Goal: Task Accomplishment & Management: Manage account settings

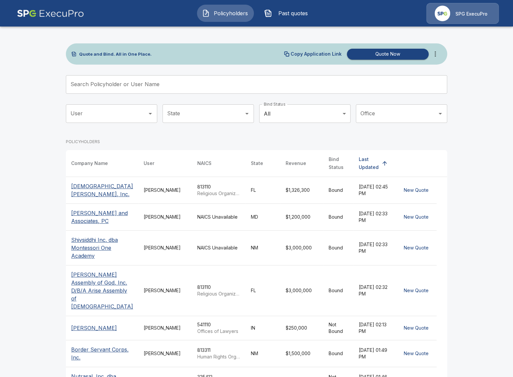
click at [139, 230] on td "Tricia Dietz" at bounding box center [165, 217] width 54 height 27
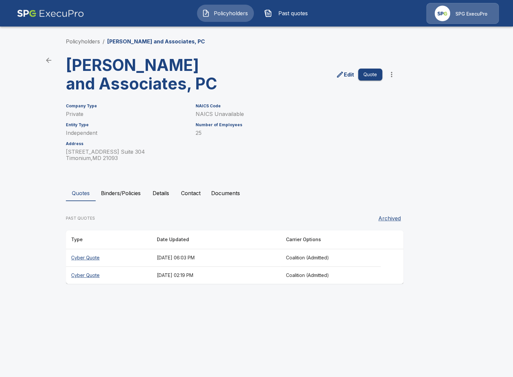
click at [129, 192] on button "Binders/Policies" at bounding box center [121, 193] width 50 height 16
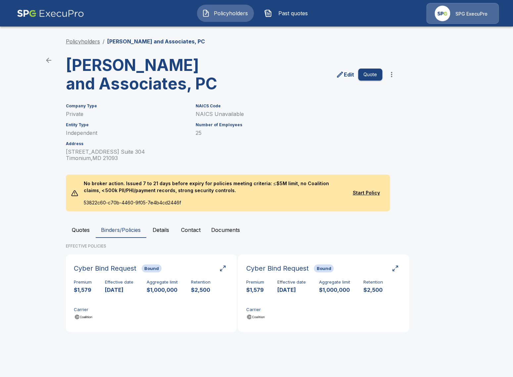
click at [93, 43] on link "Policyholders" at bounding box center [83, 41] width 34 height 7
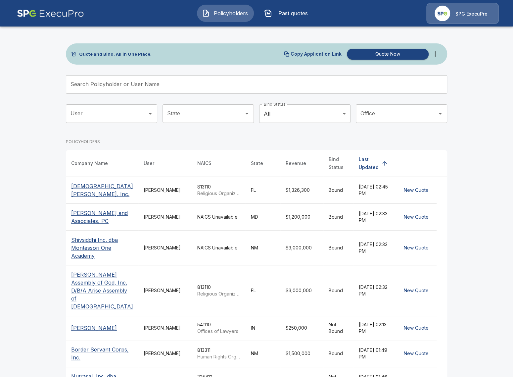
click at [214, 265] on td "NAICS Unavailable" at bounding box center [219, 247] width 54 height 35
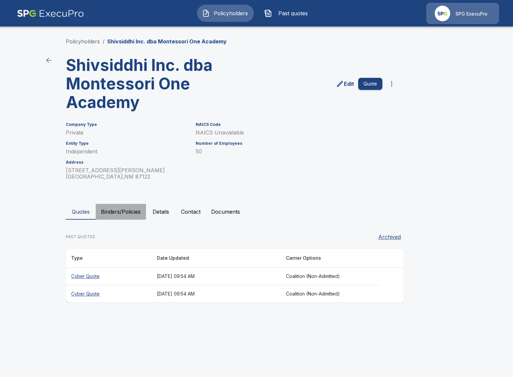
click at [122, 209] on button "Binders/Policies" at bounding box center [121, 212] width 50 height 16
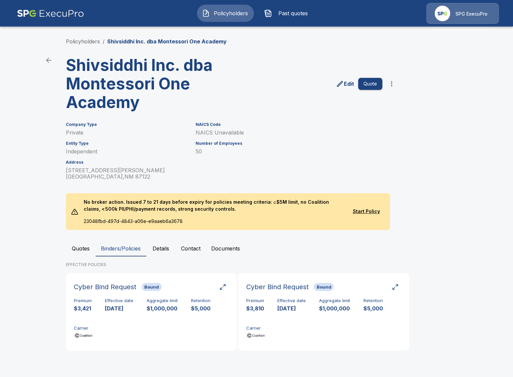
click at [77, 44] on link "Policyholders" at bounding box center [83, 41] width 34 height 7
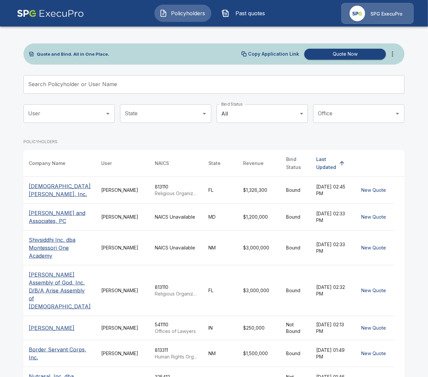
click at [34, 14] on img at bounding box center [50, 13] width 67 height 21
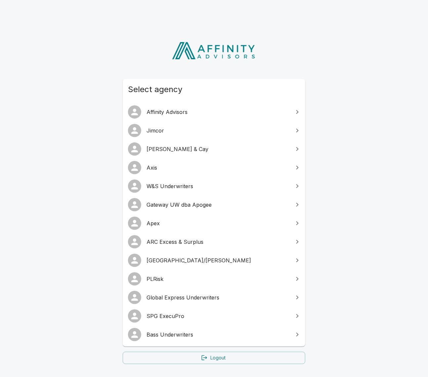
click at [207, 203] on span "Gateway UW dba Apogee" at bounding box center [218, 205] width 143 height 8
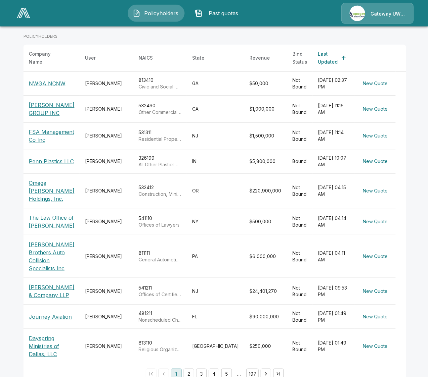
scroll to position [106, 0]
click at [189, 368] on button "2" at bounding box center [189, 373] width 11 height 11
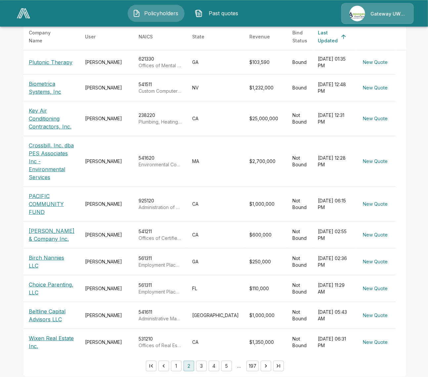
scroll to position [127, 0]
click at [203, 360] on button "3" at bounding box center [201, 365] width 11 height 11
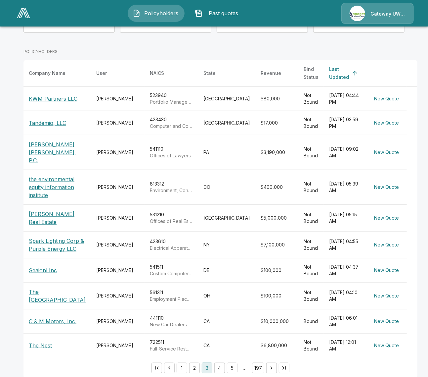
click at [214, 362] on button "4" at bounding box center [219, 367] width 11 height 11
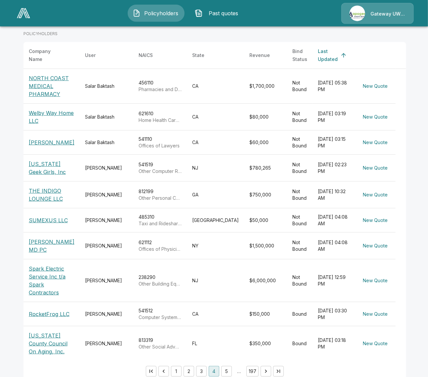
scroll to position [108, 0]
click at [175, 365] on button "1" at bounding box center [176, 370] width 11 height 11
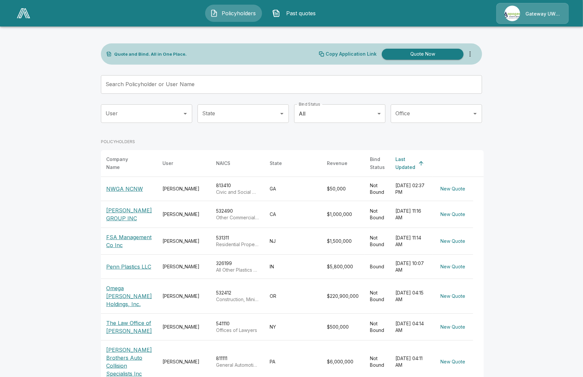
click at [44, 18] on div "Policyholders Past quotes Gateway UW dba Apogee" at bounding box center [291, 13] width 570 height 21
click at [26, 12] on img at bounding box center [23, 13] width 13 height 10
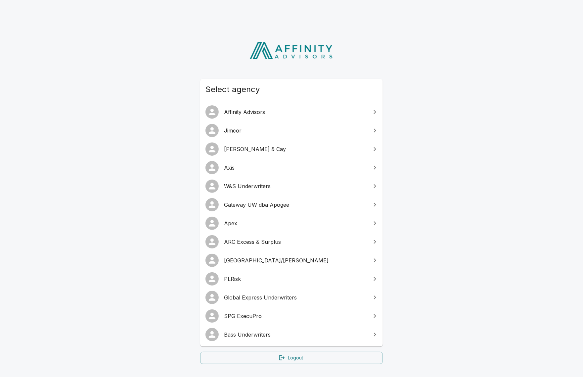
click at [268, 205] on span "Gateway UW dba Apogee" at bounding box center [295, 205] width 143 height 8
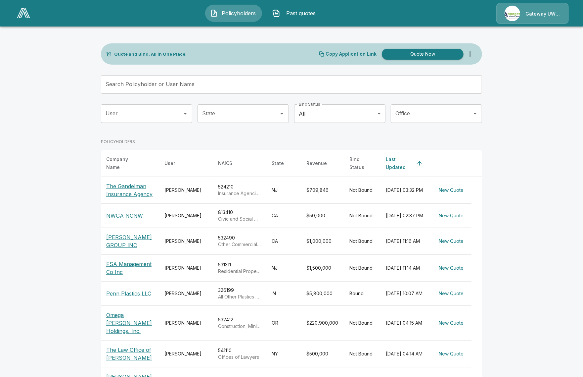
click at [29, 16] on img at bounding box center [23, 13] width 13 height 10
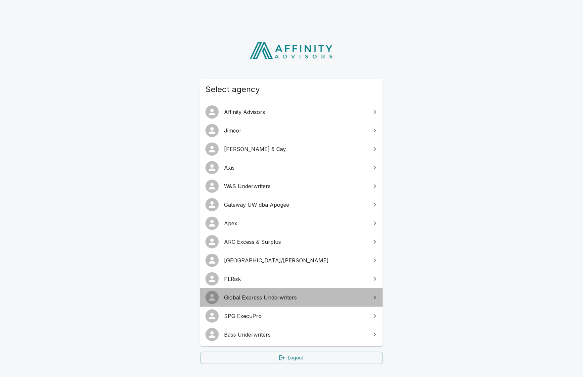
click at [298, 298] on span "Global Express Underwriters" at bounding box center [295, 297] width 143 height 8
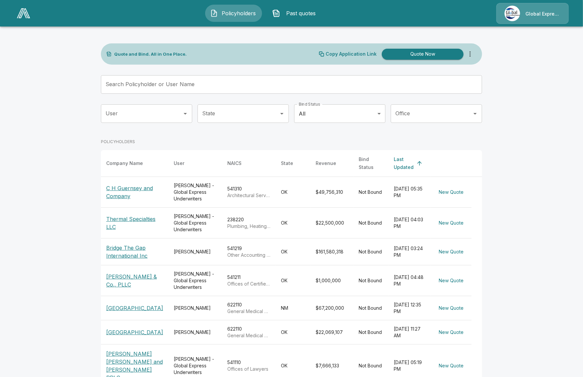
click at [124, 186] on p "C H Guernsey and Company" at bounding box center [134, 192] width 57 height 16
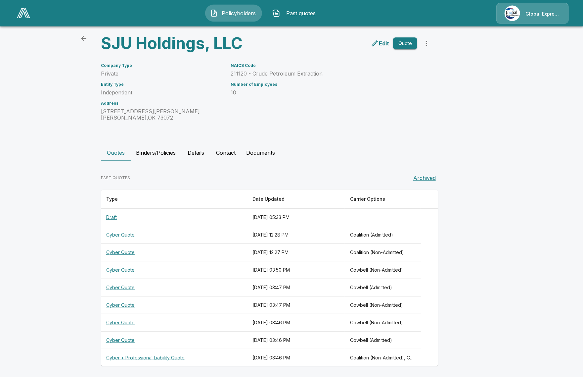
scroll to position [23, 0]
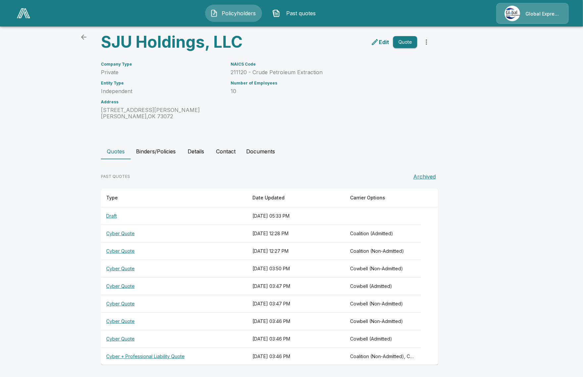
click at [198, 357] on th "Cyber + Professional Liability Quote" at bounding box center [174, 356] width 146 height 18
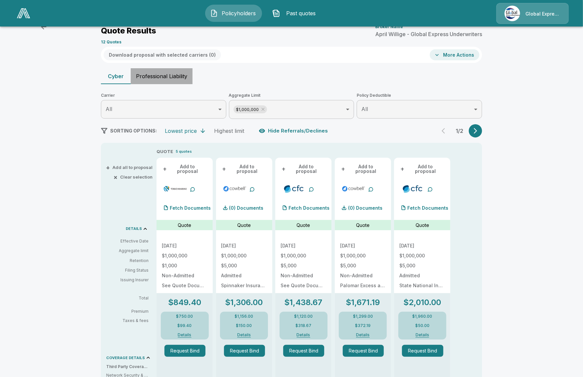
click at [166, 81] on button "Professional Liability" at bounding box center [162, 76] width 62 height 16
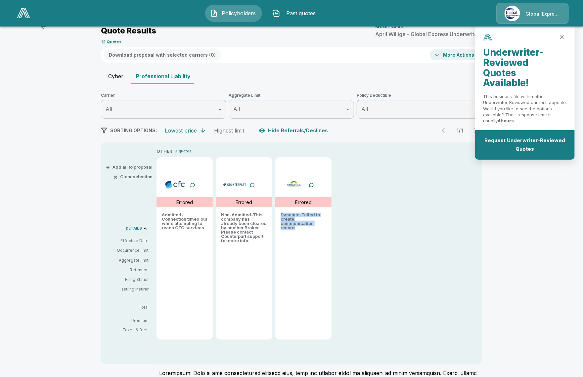
drag, startPoint x: 297, startPoint y: 232, endPoint x: 277, endPoint y: 215, distance: 26.5
click at [277, 215] on div "Errored Dynamic - Failed to create communication record" at bounding box center [303, 248] width 56 height 182
click at [410, 230] on div "OTHER 3 quotes Errored Admitted - Connection timed out while attempting to reac…" at bounding box center [306, 244] width 299 height 192
click at [56, 50] on div "Policyholders / SJU Holdings, LLC / Quote Quote Results Broker Name April Willi…" at bounding box center [291, 236] width 583 height 456
click at [543, 261] on div "Policyholders / SJU Holdings, LLC / Quote Quote Results Broker Name April Willi…" at bounding box center [291, 236] width 583 height 456
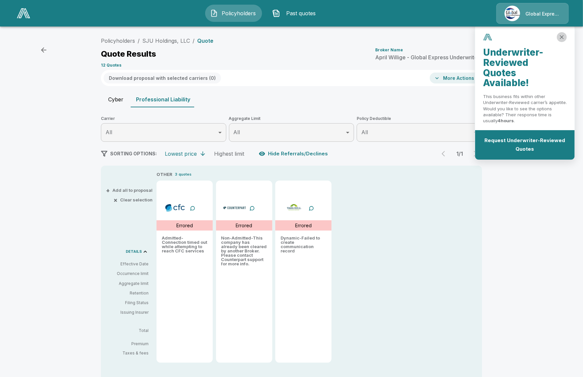
click at [562, 34] on icon "close" at bounding box center [562, 37] width 7 height 7
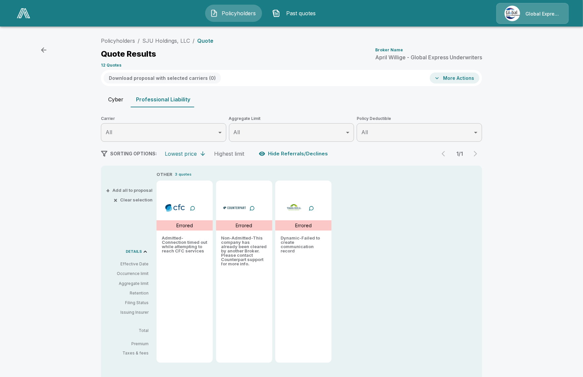
click at [453, 78] on button "More Actions" at bounding box center [455, 77] width 50 height 11
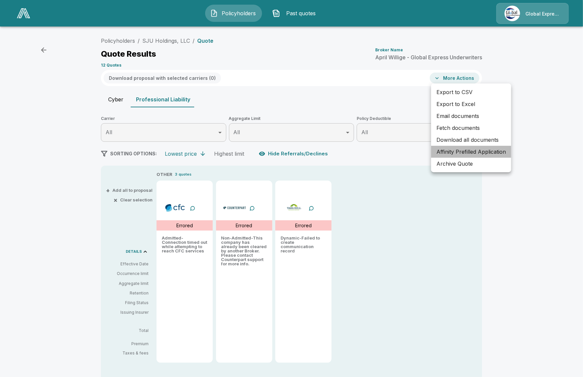
click at [496, 156] on li "Affinity Prefilled Application" at bounding box center [471, 152] width 80 height 12
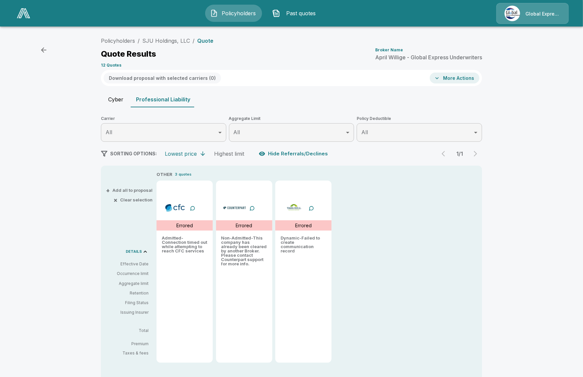
click at [530, 246] on div "Policyholders / SJU Holdings, LLC / Quote Quote Results Broker Name April Willi…" at bounding box center [291, 259] width 583 height 456
click at [23, 13] on img at bounding box center [23, 13] width 13 height 10
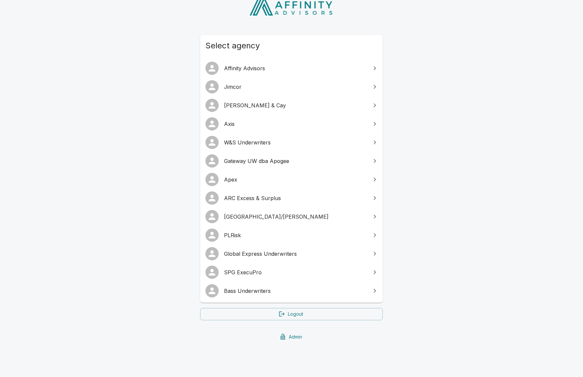
scroll to position [44, 0]
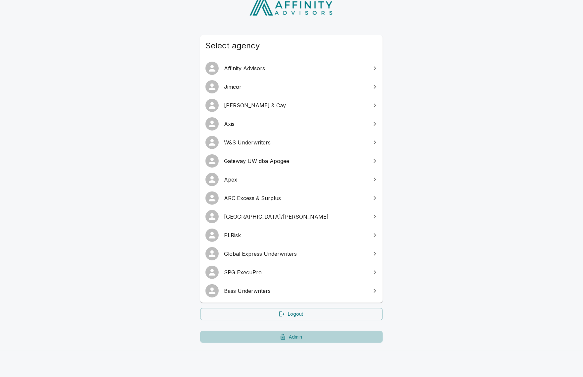
click at [297, 341] on link "Admin" at bounding box center [291, 337] width 183 height 12
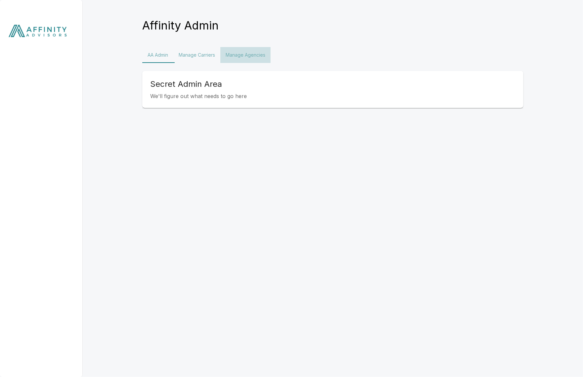
click at [270, 56] on button "Manage Agencies" at bounding box center [245, 55] width 50 height 16
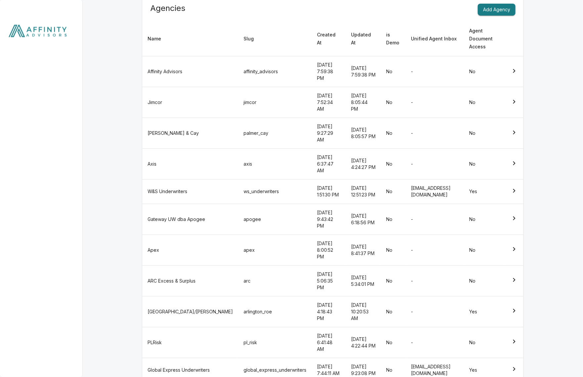
scroll to position [77, 0]
click at [238, 356] on td "global_express_underwriters" at bounding box center [274, 368] width 73 height 24
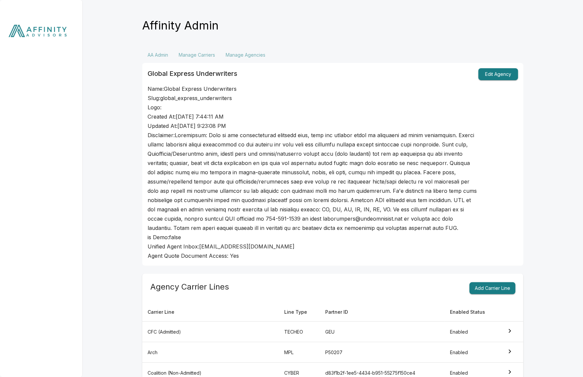
click at [46, 35] on img at bounding box center [41, 32] width 83 height 65
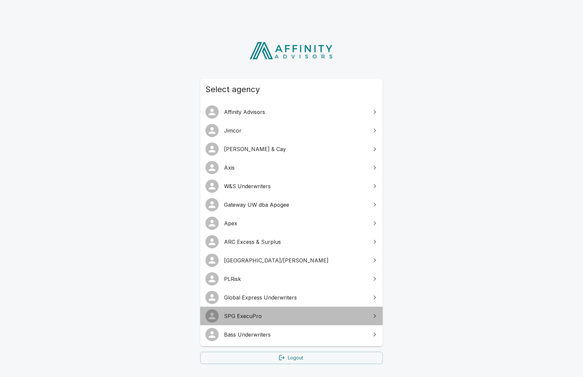
click at [341, 317] on span "SPG ExecuPro" at bounding box center [295, 316] width 143 height 8
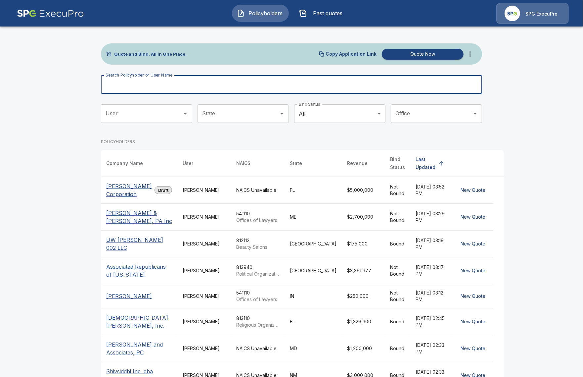
click at [228, 87] on input "Search Policyholder or User Name" at bounding box center [288, 84] width 374 height 19
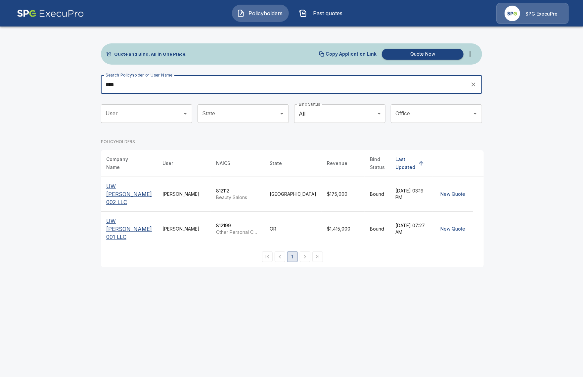
type input "****"
click at [145, 218] on th "UW [PERSON_NAME] 001 LLC" at bounding box center [129, 228] width 56 height 35
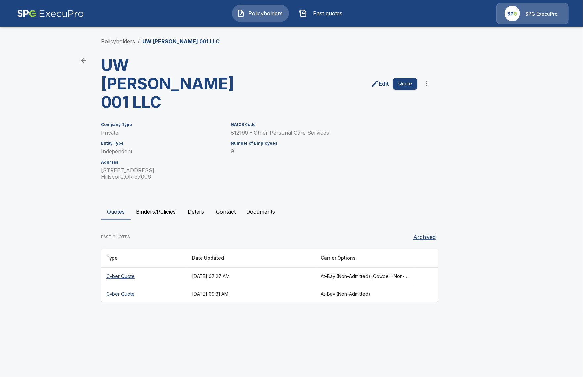
drag, startPoint x: 151, startPoint y: 179, endPoint x: 135, endPoint y: 181, distance: 16.3
click at [151, 204] on button "Binders/Policies" at bounding box center [156, 212] width 50 height 16
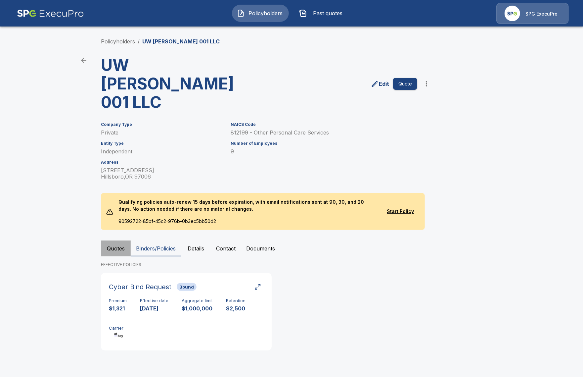
click at [125, 240] on button "Quotes" at bounding box center [116, 248] width 30 height 16
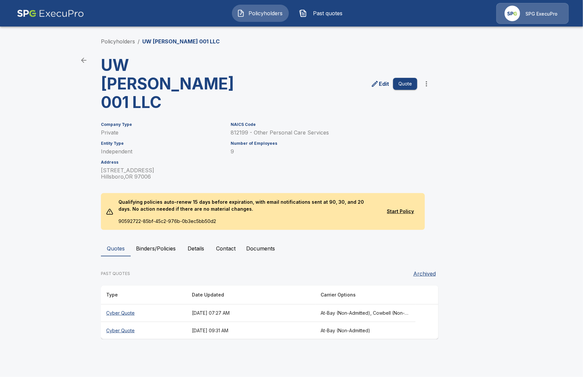
click at [150, 304] on th "Cyber Quote" at bounding box center [144, 313] width 86 height 18
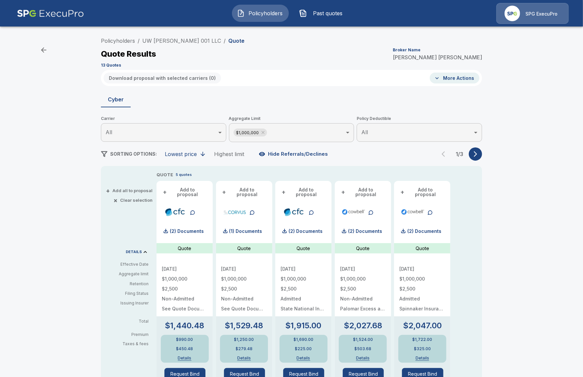
click at [474, 153] on icon "button" at bounding box center [475, 154] width 7 height 7
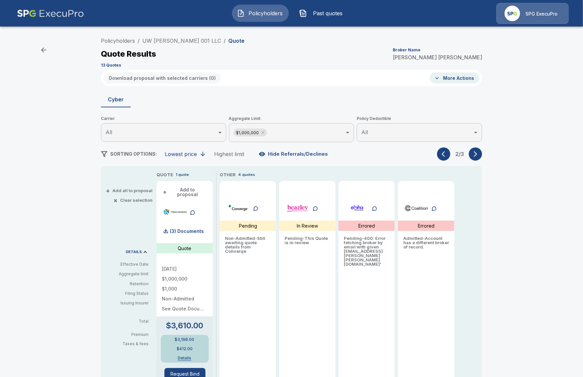
click at [474, 153] on icon "button" at bounding box center [475, 154] width 7 height 7
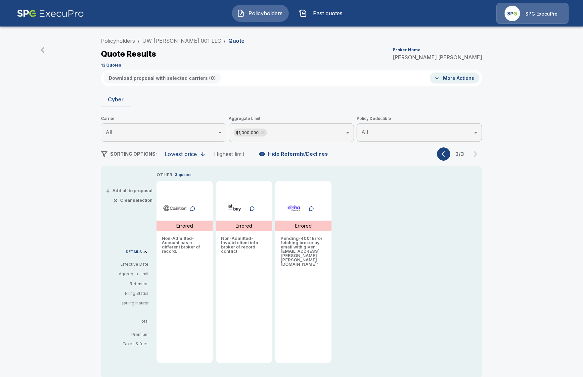
click at [52, 12] on img at bounding box center [50, 13] width 67 height 21
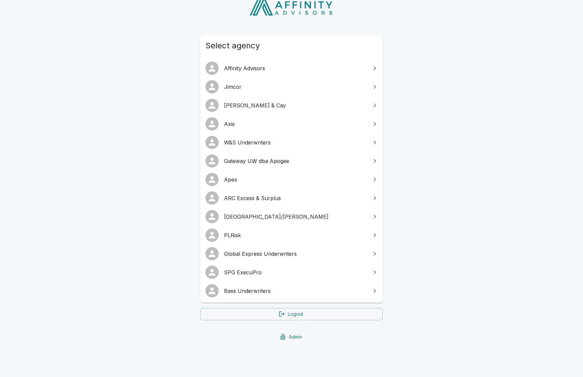
scroll to position [44, 0]
click at [293, 334] on link "Admin" at bounding box center [291, 337] width 183 height 12
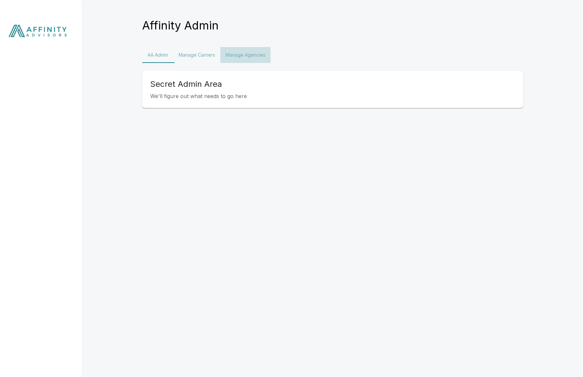
click at [245, 57] on button "Manage Agencies" at bounding box center [245, 55] width 50 height 16
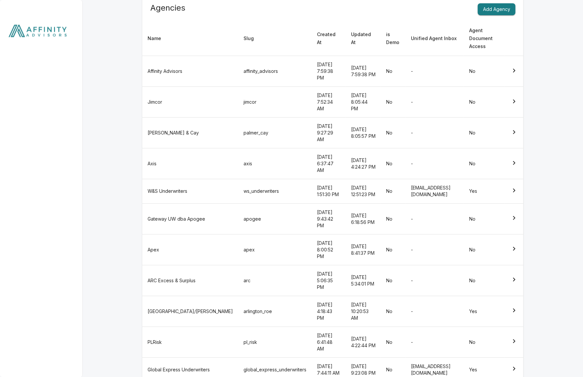
scroll to position [77, 0]
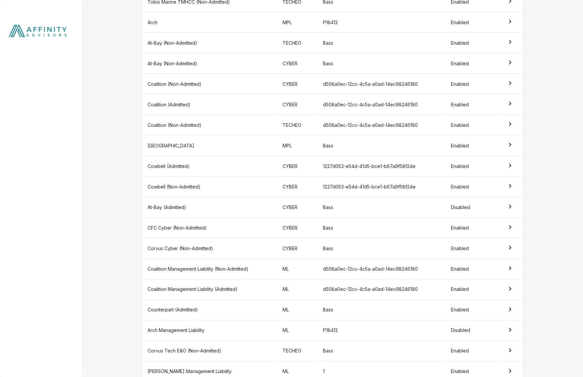
scroll to position [446, 0]
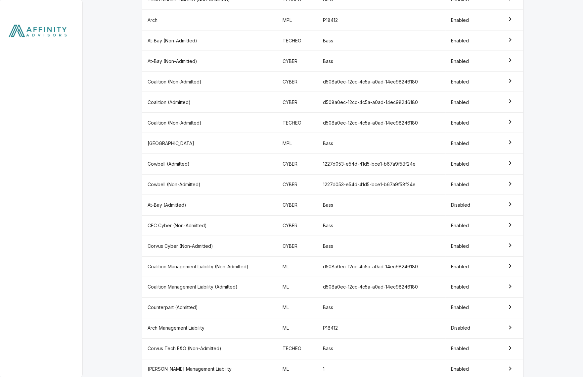
click at [373, 359] on td "1" at bounding box center [382, 369] width 128 height 21
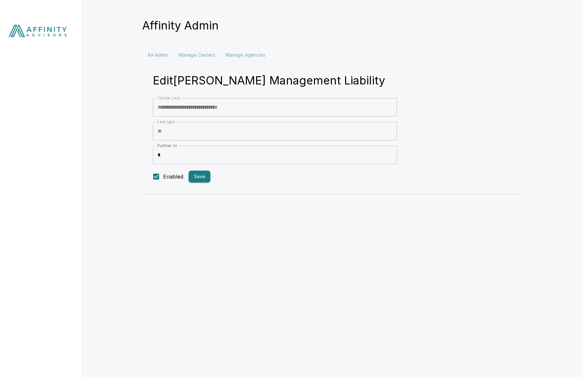
click at [237, 154] on input "*" at bounding box center [275, 155] width 244 height 19
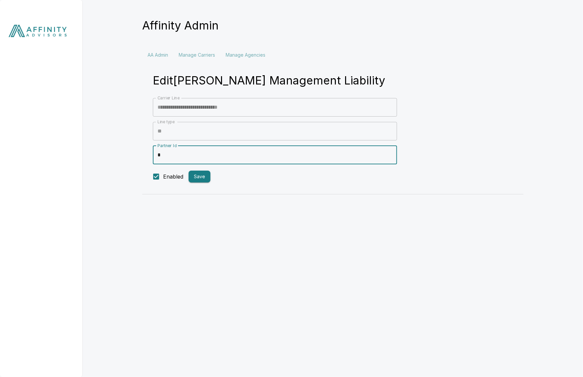
click at [237, 154] on input "*" at bounding box center [275, 155] width 244 height 19
type input "****"
click at [207, 176] on button "Save" at bounding box center [200, 176] width 22 height 12
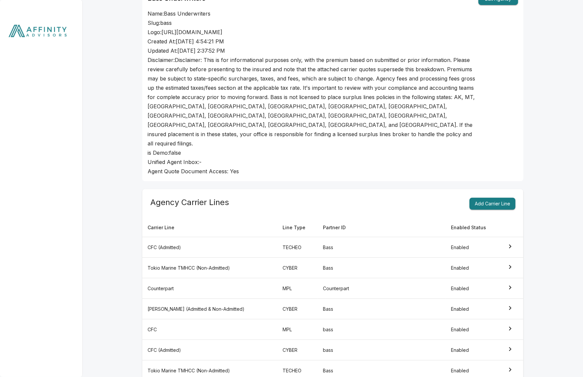
scroll to position [76, 0]
click at [354, 277] on td "Counterpart" at bounding box center [382, 287] width 128 height 21
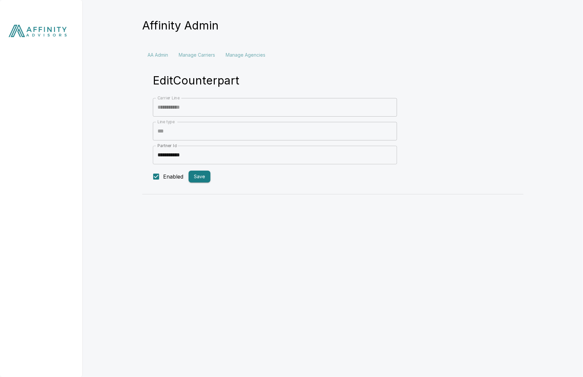
click at [265, 146] on input "**********" at bounding box center [275, 155] width 244 height 19
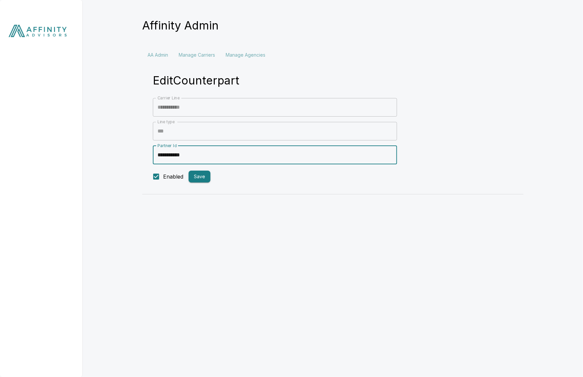
click at [265, 146] on input "**********" at bounding box center [275, 155] width 244 height 19
type input "****"
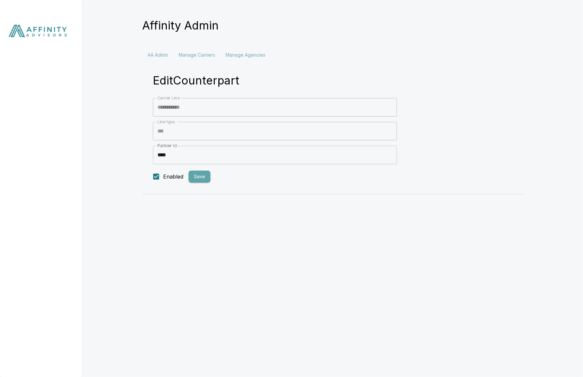
click at [205, 177] on button "Save" at bounding box center [200, 176] width 22 height 12
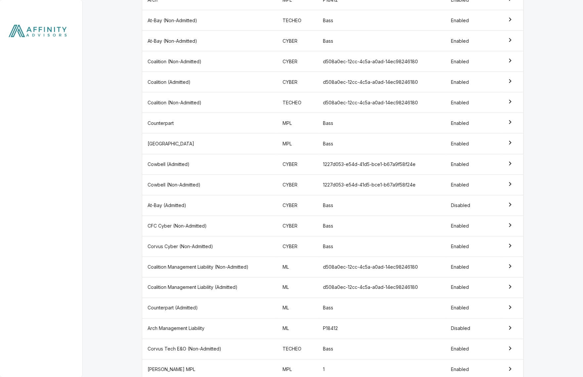
scroll to position [446, 0]
click at [331, 359] on td "1" at bounding box center [382, 369] width 128 height 21
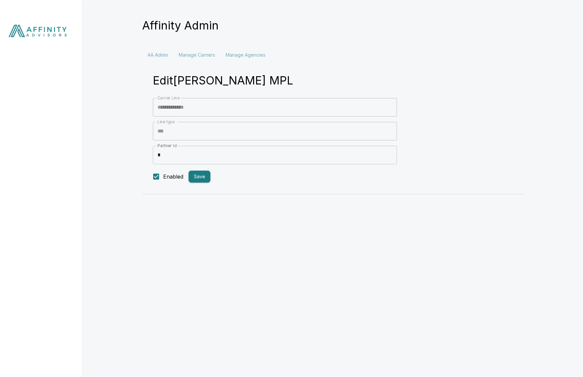
click at [183, 153] on input "*" at bounding box center [275, 155] width 244 height 19
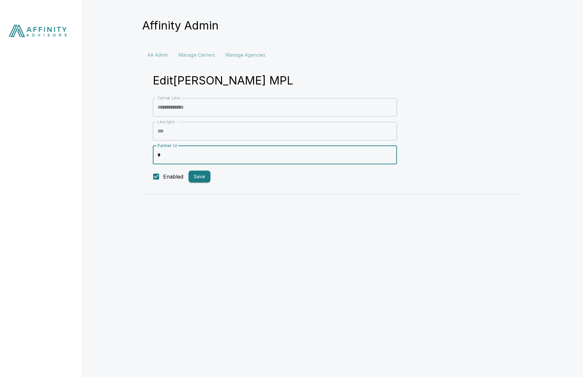
click at [183, 153] on input "*" at bounding box center [275, 155] width 244 height 19
type input "****"
click at [197, 173] on button "Save" at bounding box center [200, 176] width 22 height 12
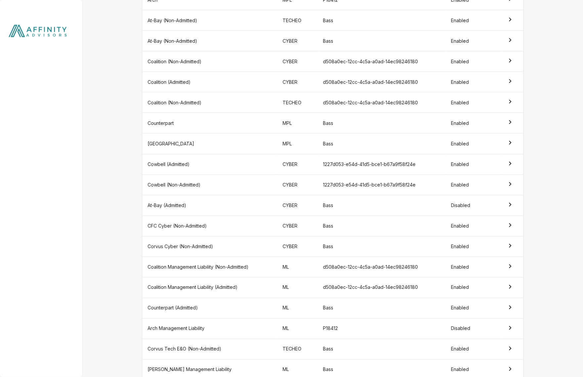
scroll to position [446, 0]
click at [23, 149] on div at bounding box center [41, 188] width 83 height 377
click at [30, 26] on img at bounding box center [41, 32] width 83 height 65
